Goal: Find specific page/section: Find specific page/section

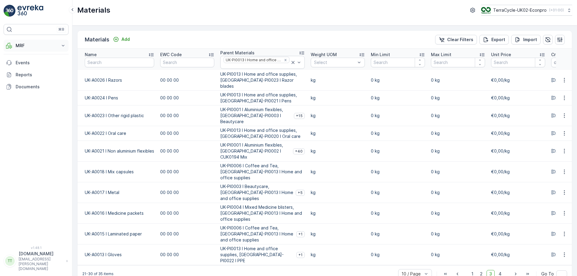
click at [55, 43] on p "MRF" at bounding box center [36, 46] width 41 height 6
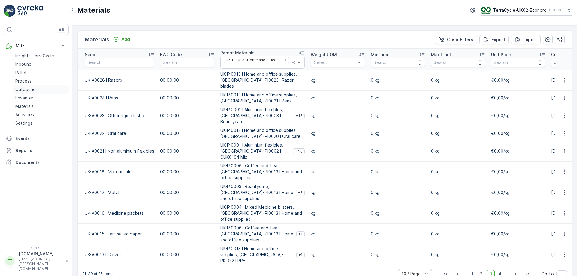
click at [31, 88] on p "Outbound" at bounding box center [25, 90] width 20 height 6
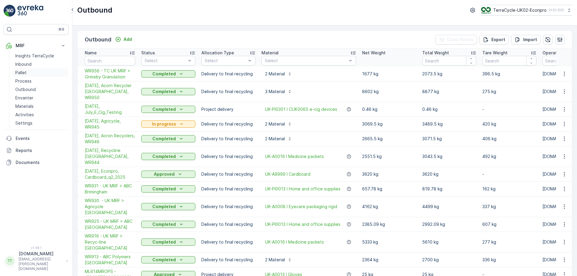
click at [26, 73] on p "Pallet" at bounding box center [20, 73] width 11 height 6
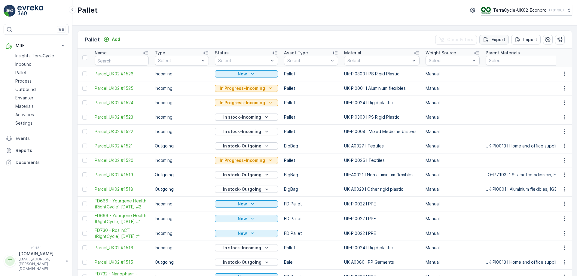
click at [495, 40] on p "Export" at bounding box center [498, 40] width 14 height 6
click at [503, 33] on span "reports" at bounding box center [528, 32] width 71 height 6
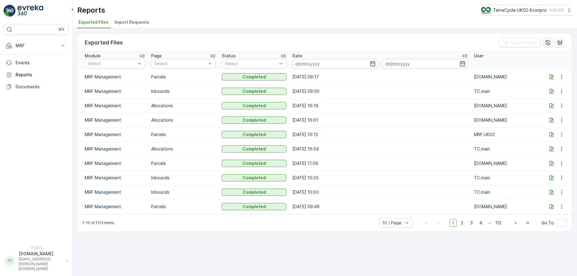
click at [551, 77] on icon at bounding box center [551, 76] width 4 height 5
click at [552, 90] on icon at bounding box center [551, 91] width 4 height 5
click at [550, 93] on icon at bounding box center [551, 91] width 6 height 6
click at [2, 125] on div "⌘B MRF Insights TerraCycle Inbound Pallet Process Outbound Envanter Materials A…" at bounding box center [36, 138] width 72 height 276
click at [551, 90] on icon at bounding box center [551, 91] width 6 height 6
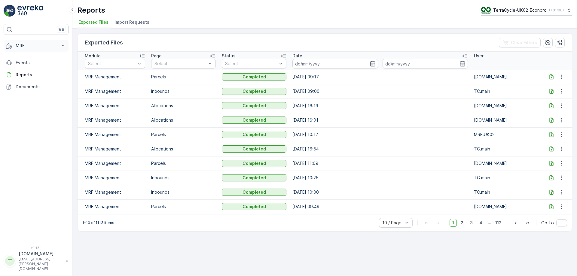
click at [38, 44] on p "MRF" at bounding box center [36, 46] width 41 height 6
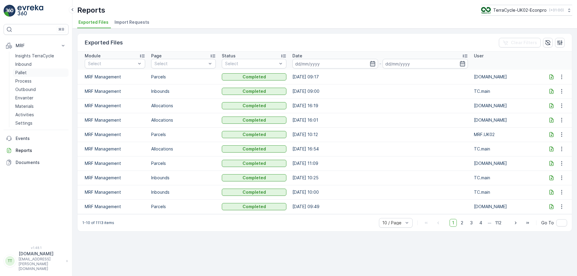
click at [28, 72] on link "Pallet" at bounding box center [41, 72] width 56 height 8
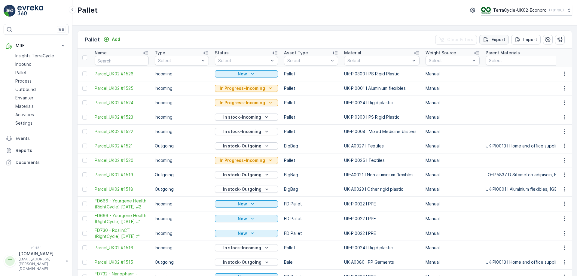
click at [499, 41] on p "Export" at bounding box center [498, 40] width 14 height 6
click at [500, 33] on span "reports" at bounding box center [528, 32] width 71 height 6
click at [502, 32] on span "reports" at bounding box center [528, 32] width 71 height 6
click at [23, 87] on p "Outbound" at bounding box center [25, 90] width 20 height 6
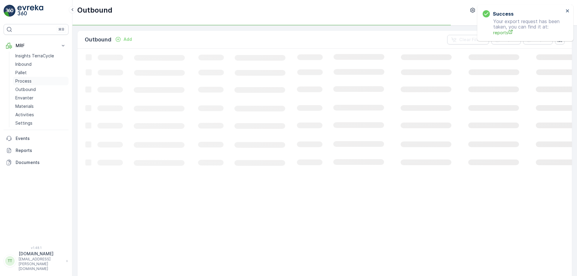
click at [25, 80] on p "Process" at bounding box center [23, 81] width 16 height 6
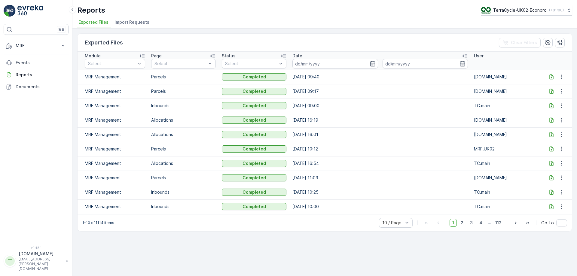
click at [550, 77] on icon at bounding box center [551, 77] width 6 height 6
click at [401, 226] on div "10 / Page" at bounding box center [396, 223] width 34 height 10
click at [397, 209] on span "50 / Page" at bounding box center [392, 209] width 20 height 5
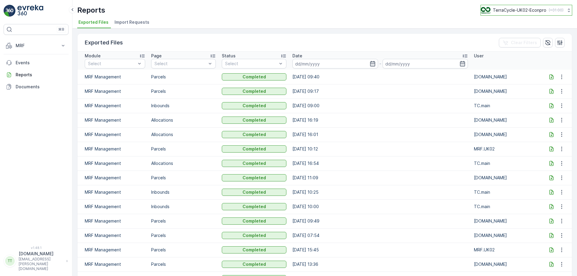
click at [545, 11] on div "TerraCycle-UK02-Econpro ( +01:00 )" at bounding box center [522, 10] width 83 height 7
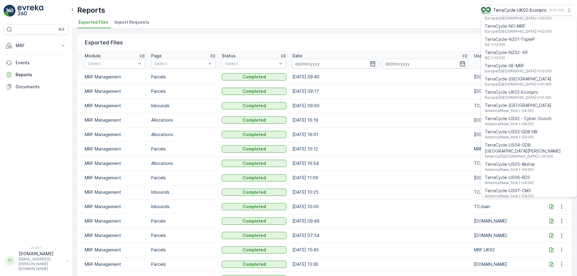
scroll to position [311, 0]
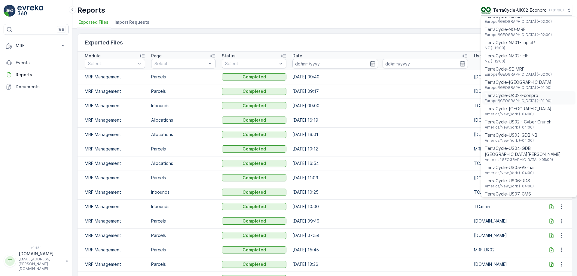
click at [523, 93] on span "TerraCycle-UK02-Econpro" at bounding box center [517, 96] width 67 height 6
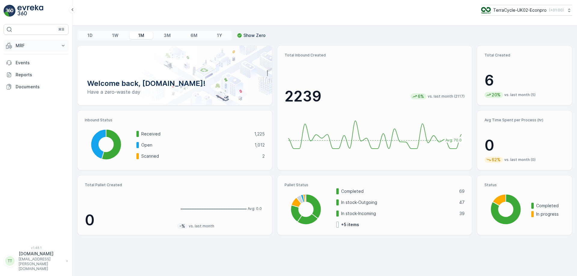
click at [46, 44] on p "MRF" at bounding box center [36, 46] width 41 height 6
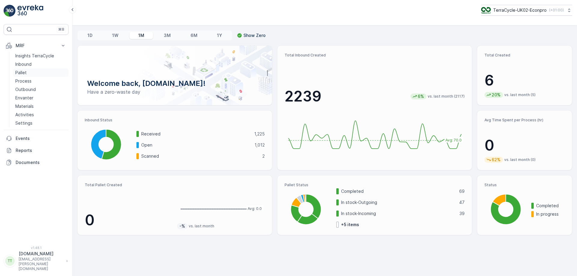
click at [21, 72] on p "Pallet" at bounding box center [20, 73] width 11 height 6
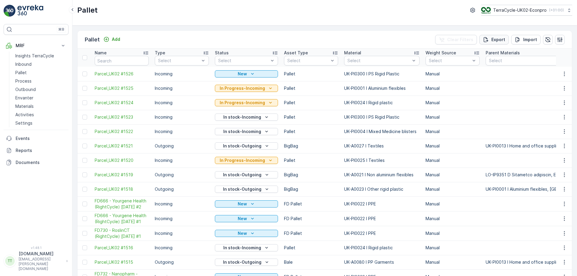
click at [494, 35] on button "Export" at bounding box center [493, 40] width 29 height 10
click at [496, 29] on span "reports" at bounding box center [528, 32] width 71 height 6
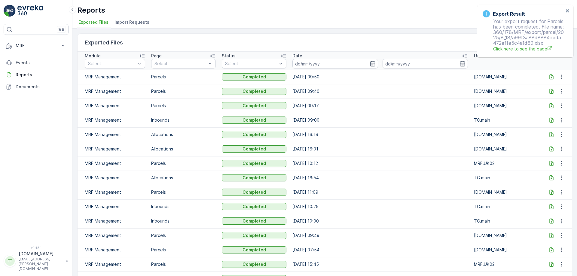
click at [549, 76] on icon at bounding box center [551, 76] width 4 height 5
